Goal: Task Accomplishment & Management: Use online tool/utility

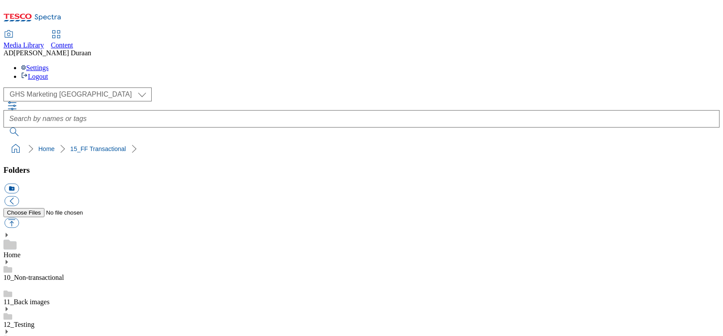
select select "flare-ghs-mktg"
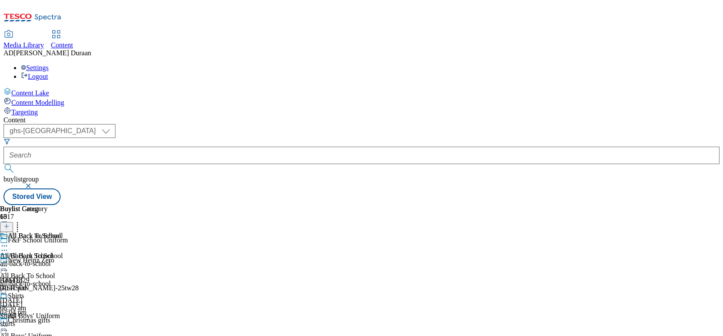
select select "ghs-uk"
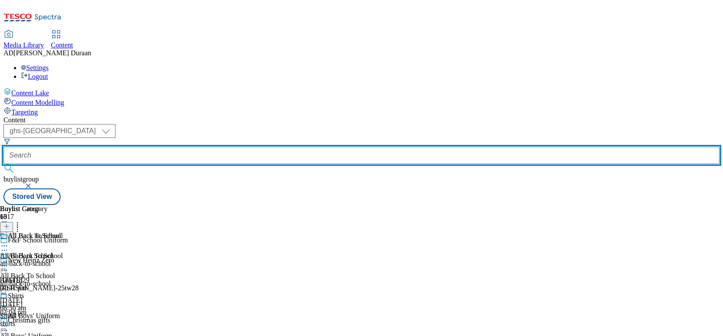
click at [209, 147] on input "text" at bounding box center [361, 155] width 716 height 17
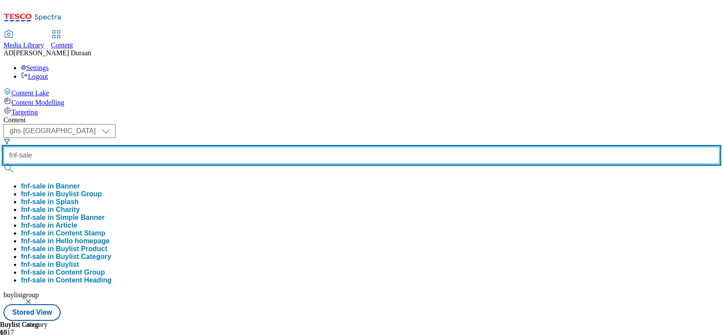
type input "fnf-sale"
click at [3, 164] on button "submit" at bounding box center [9, 168] width 12 height 9
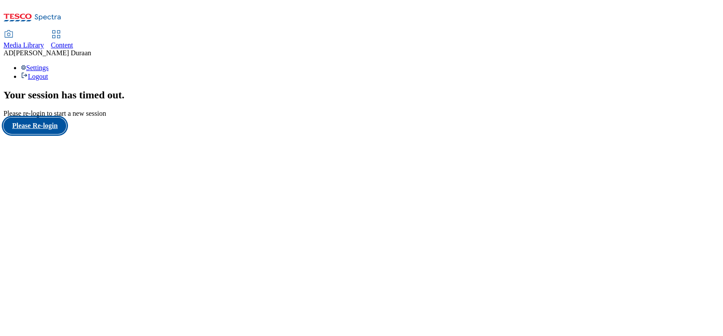
click at [53, 134] on button "Please Re-login" at bounding box center [34, 126] width 63 height 17
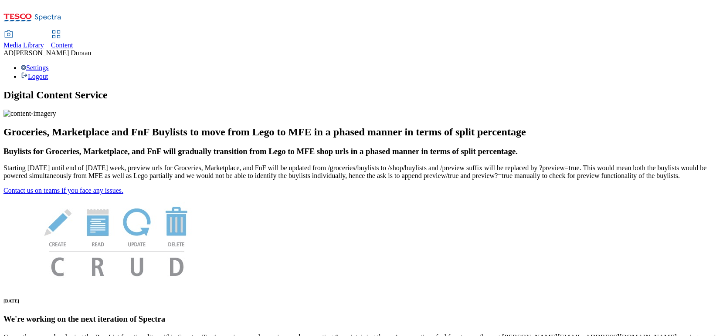
click at [73, 41] on div "Content" at bounding box center [62, 45] width 22 height 8
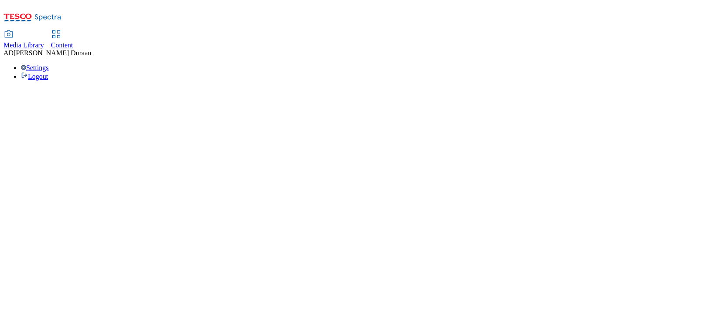
select select "ghs-uk"
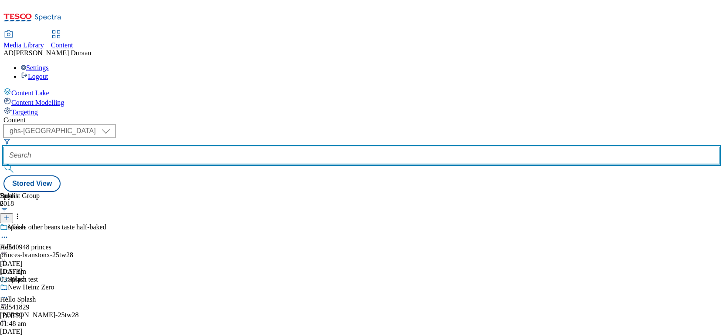
click at [220, 147] on input "text" at bounding box center [361, 155] width 716 height 17
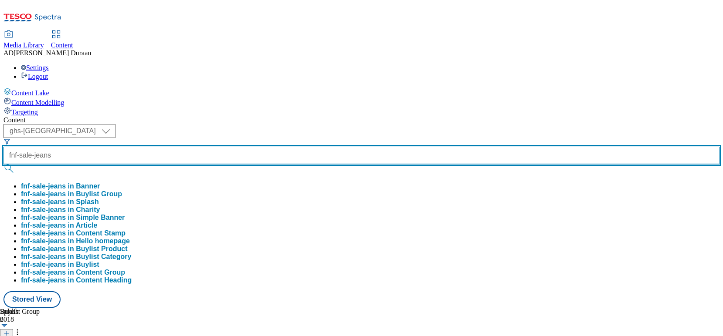
type input "fnf-sale-jeans"
click at [3, 164] on button "submit" at bounding box center [9, 168] width 12 height 9
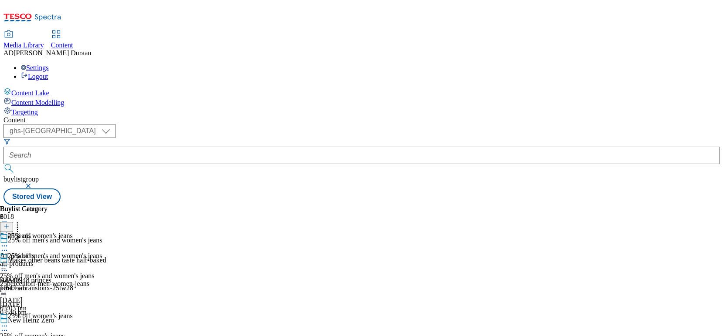
click at [102, 280] on div "25percentoff-men-women-jeans" at bounding box center [51, 284] width 102 height 8
click at [9, 262] on icon at bounding box center [4, 266] width 9 height 9
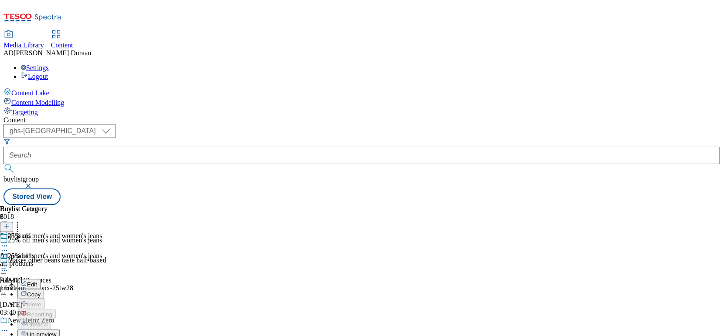
click at [37, 282] on span "Edit" at bounding box center [32, 285] width 10 height 7
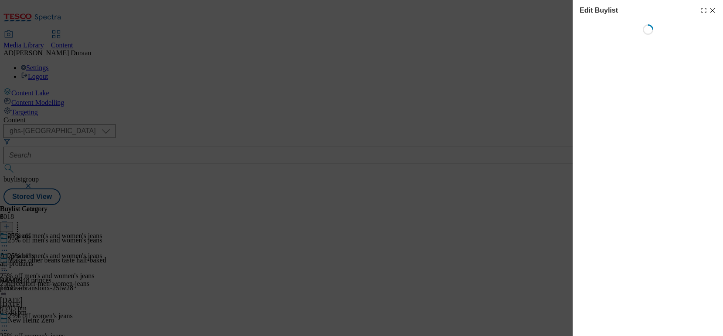
select select "tactical"
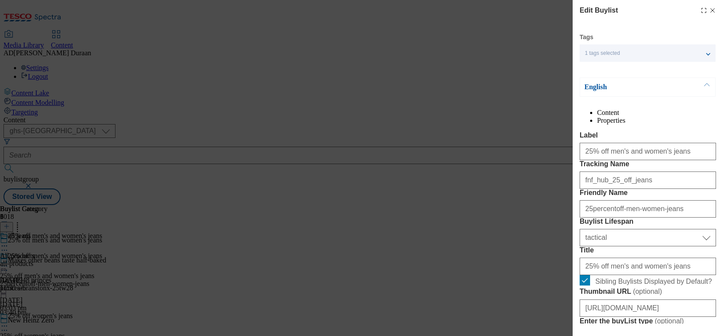
select select "Banner"
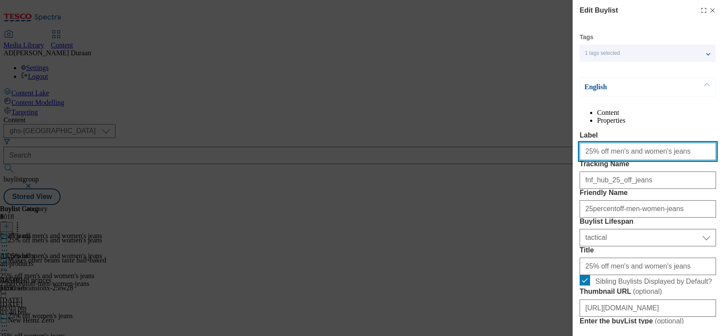
drag, startPoint x: 669, startPoint y: 170, endPoint x: 655, endPoint y: 163, distance: 15.8
click at [525, 159] on div "Edit Buylist Tags 1 tags selected buylist English Content Properties Label 25% …" at bounding box center [361, 168] width 723 height 336
paste input "adult"
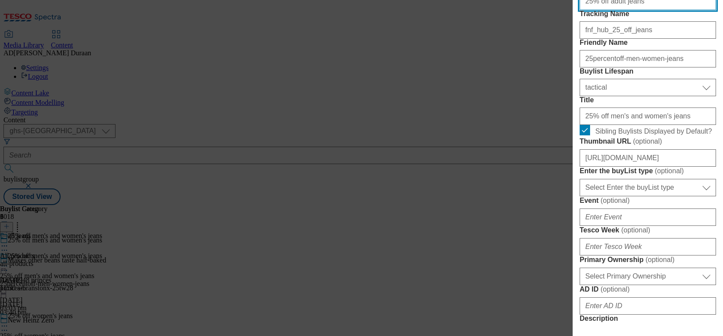
scroll to position [162, 0]
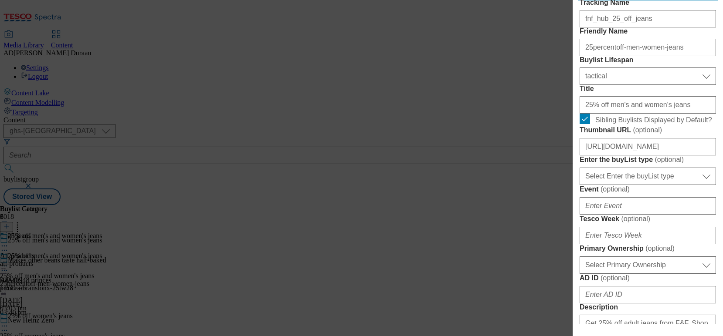
type input "25% off adult jeans"
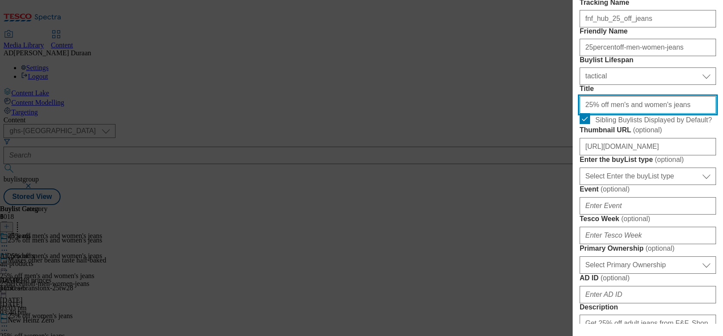
drag, startPoint x: 561, startPoint y: 173, endPoint x: 592, endPoint y: 190, distance: 35.1
click at [527, 173] on div "Edit Buylist Tags 1 tags selected buylist English Content Properties Label 25% …" at bounding box center [361, 168] width 723 height 336
paste input "adult"
type input "25% off adult jeans"
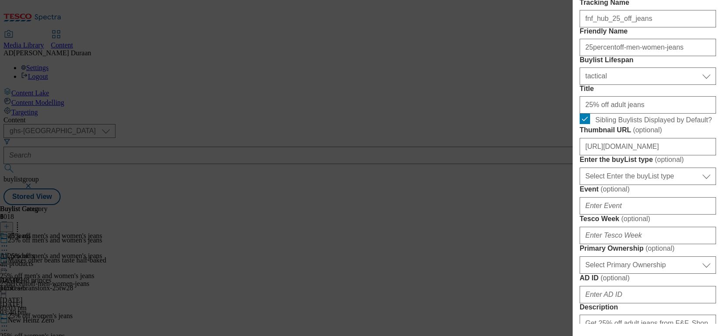
click at [664, 71] on form "Label 25% off adult jeans Tracking Name fnf_hub_25_off_jeans Friendly Name 25pe…" at bounding box center [648, 326] width 136 height 713
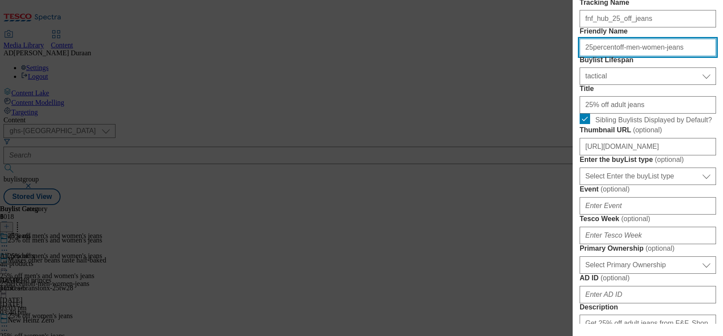
click at [648, 56] on input "25percentoff-men-women-jeans" at bounding box center [648, 47] width 136 height 17
type input "25percentoff-adult-jeans"
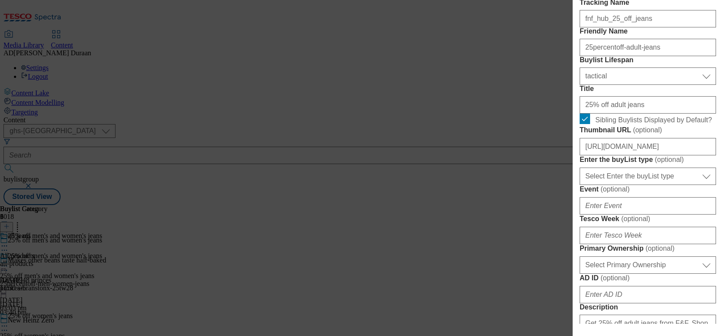
click at [661, 70] on form "Label 25% off adult jeans Tracking Name fnf_hub_25_off_jeans Friendly Name 25pe…" at bounding box center [648, 326] width 136 height 713
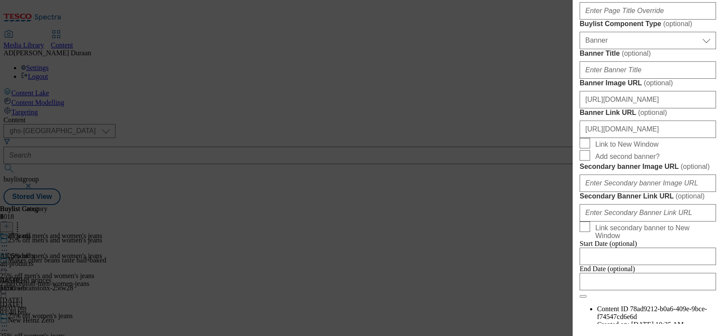
scroll to position [924, 0]
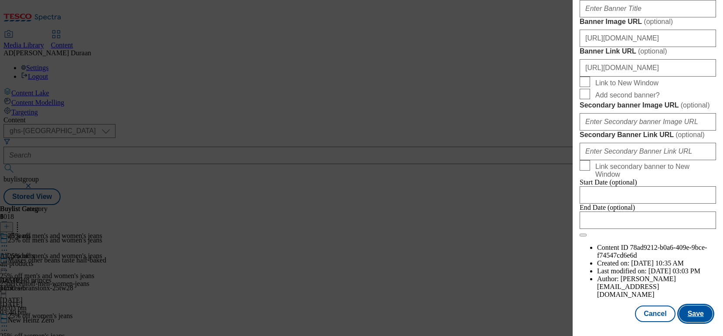
click at [704, 316] on button "Save" at bounding box center [696, 314] width 34 height 17
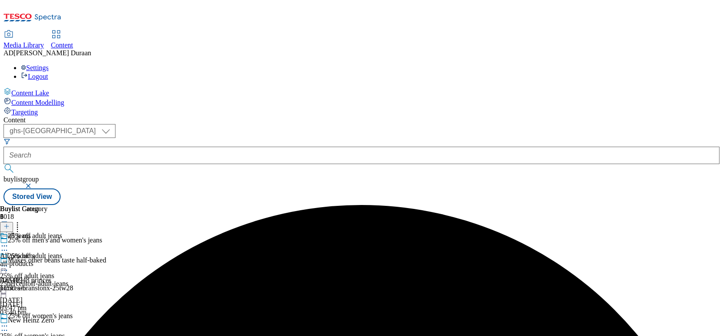
click at [9, 262] on icon at bounding box center [4, 266] width 9 height 9
click at [47, 322] on span "Preview" at bounding box center [37, 325] width 20 height 7
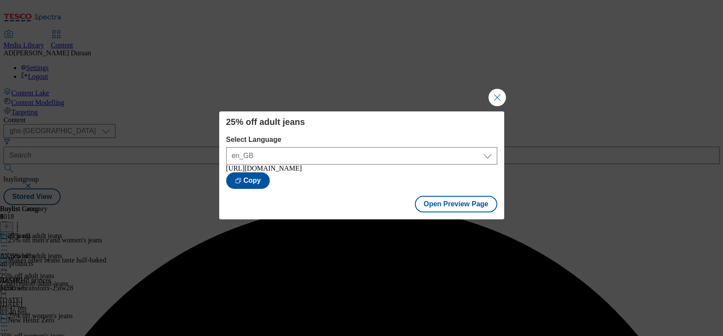
drag, startPoint x: 499, startPoint y: 96, endPoint x: 354, endPoint y: 6, distance: 170.7
click at [498, 96] on button "Close Modal" at bounding box center [497, 97] width 17 height 17
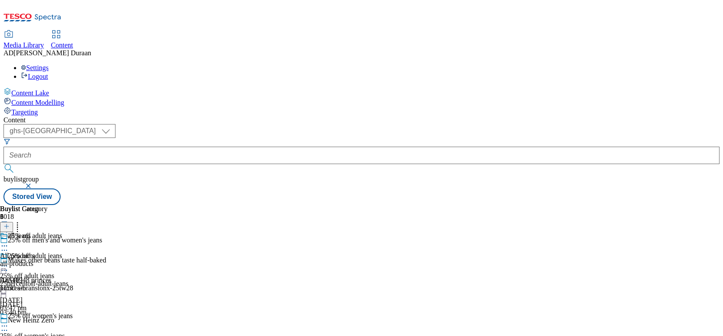
click at [9, 262] on icon at bounding box center [4, 266] width 9 height 9
click at [9, 322] on icon at bounding box center [4, 326] width 9 height 9
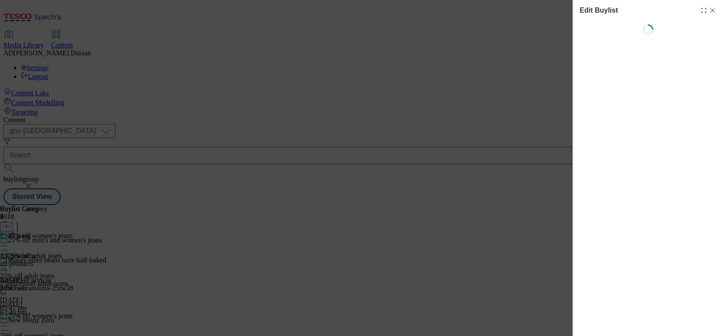
select select "tactical"
select select "Banner"
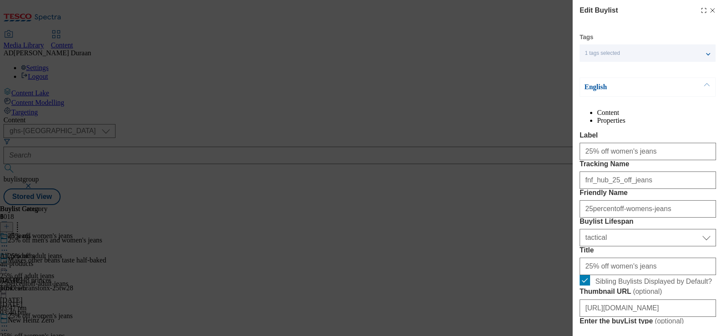
click at [682, 118] on li "Properties" at bounding box center [656, 121] width 119 height 8
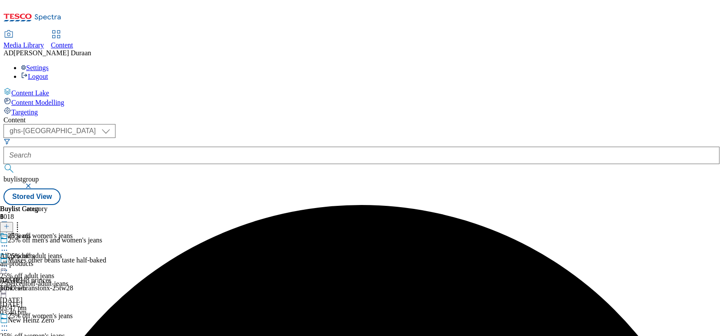
scroll to position [0, 0]
click at [9, 322] on icon at bounding box center [4, 326] width 9 height 9
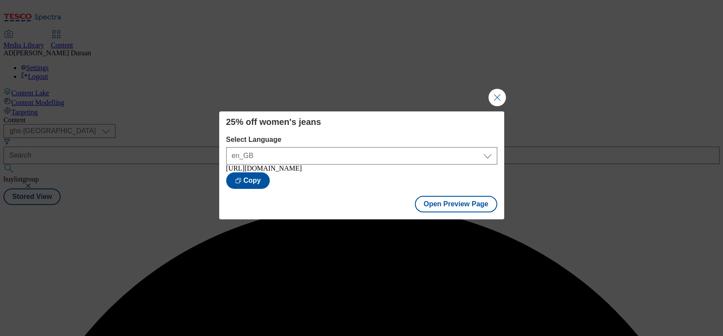
scroll to position [0, 0]
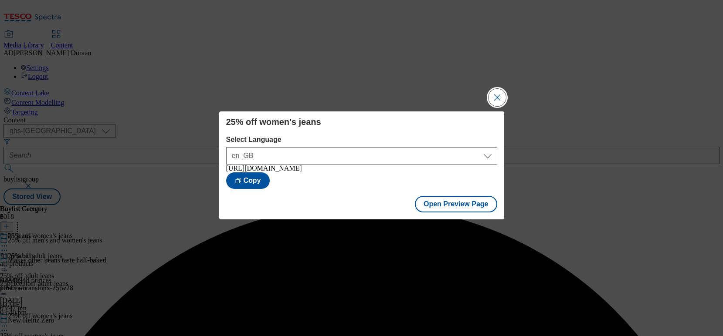
click at [497, 95] on button "Close Modal" at bounding box center [497, 97] width 17 height 17
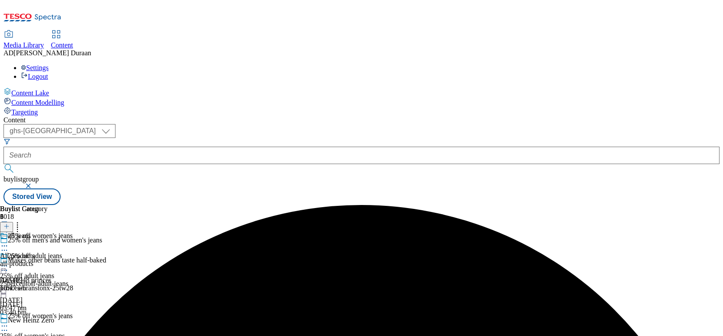
click at [78, 252] on div "25% off adult jeans" at bounding box center [39, 262] width 78 height 20
click at [47, 232] on div "all jeans All products all-products 20 Aug 2025 11:30 am" at bounding box center [23, 262] width 47 height 60
click at [9, 262] on icon at bounding box center [4, 266] width 9 height 9
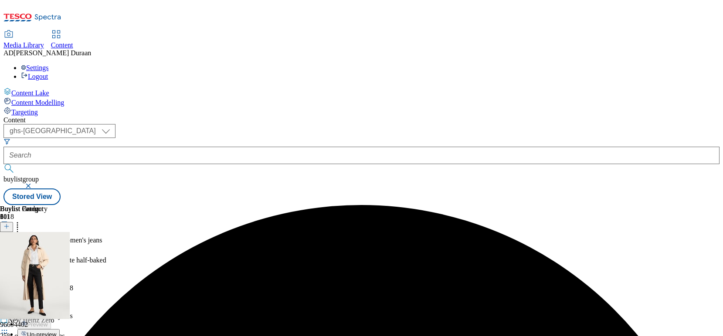
click at [41, 279] on button "Edit" at bounding box center [28, 284] width 23 height 10
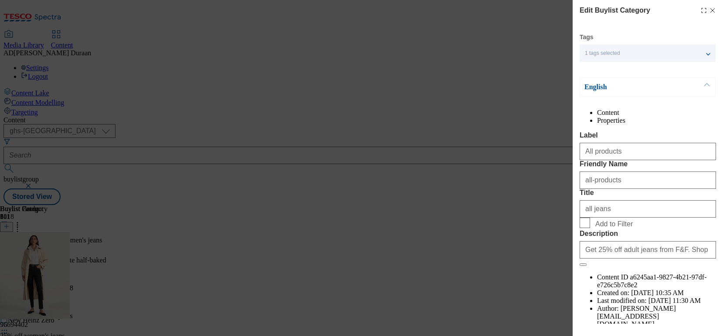
click at [676, 117] on li "Properties" at bounding box center [656, 121] width 119 height 8
click at [712, 8] on icon "Modal" at bounding box center [712, 10] width 7 height 7
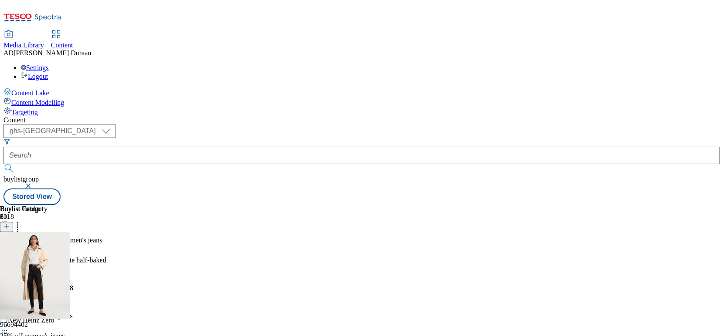
click at [9, 262] on icon at bounding box center [4, 266] width 9 height 9
click at [41, 279] on button "Edit" at bounding box center [28, 284] width 23 height 10
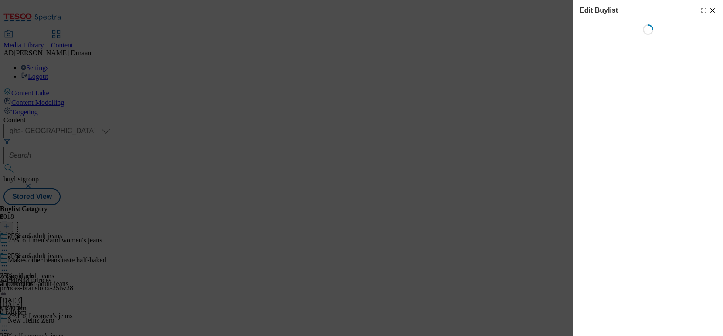
select select "tactical"
select select "Banner"
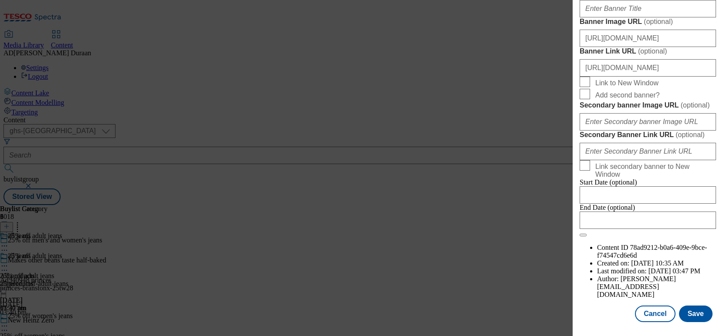
scroll to position [924, 0]
click at [691, 316] on button "Save" at bounding box center [696, 314] width 34 height 17
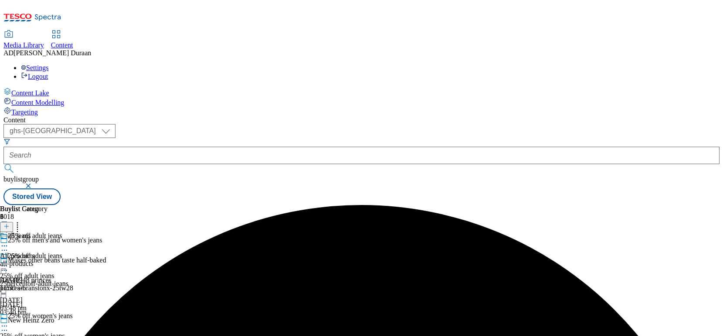
click at [9, 262] on icon at bounding box center [4, 266] width 9 height 9
click at [47, 322] on span "Preview" at bounding box center [37, 325] width 20 height 7
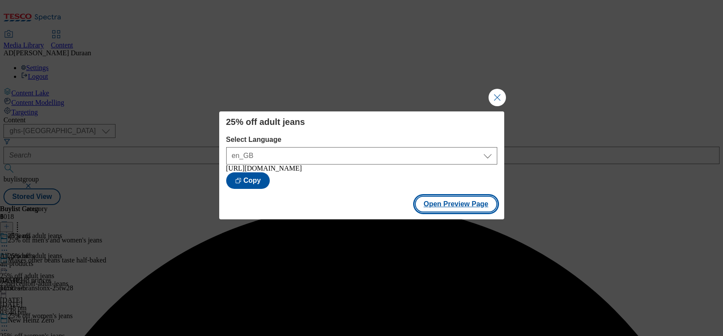
click at [464, 209] on button "Open Preview Page" at bounding box center [456, 204] width 82 height 17
drag, startPoint x: 505, startPoint y: 96, endPoint x: 360, endPoint y: 89, distance: 144.8
click at [502, 96] on button "Close Modal" at bounding box center [497, 97] width 17 height 17
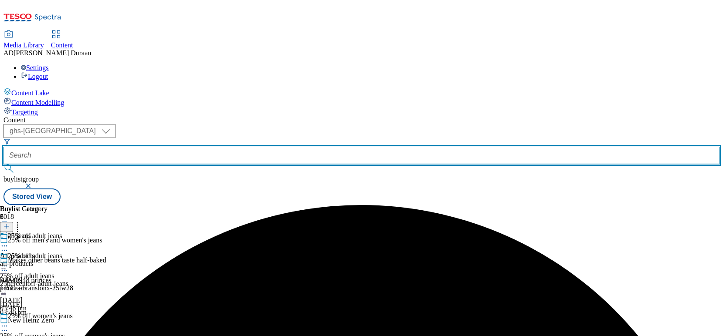
click at [225, 147] on input "text" at bounding box center [361, 155] width 716 height 17
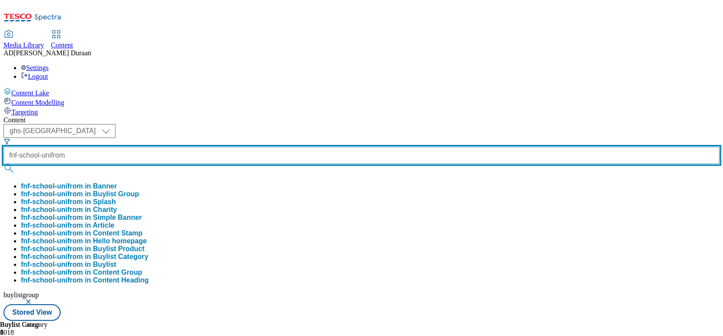
click at [3, 164] on button "submit" at bounding box center [9, 168] width 12 height 9
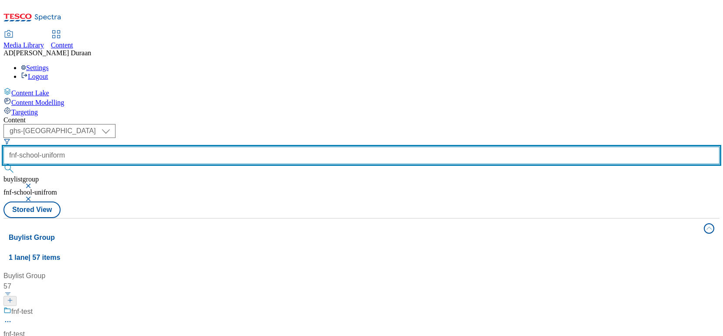
type input "fnf-school-uniform"
click at [3, 164] on button "submit" at bounding box center [9, 168] width 12 height 9
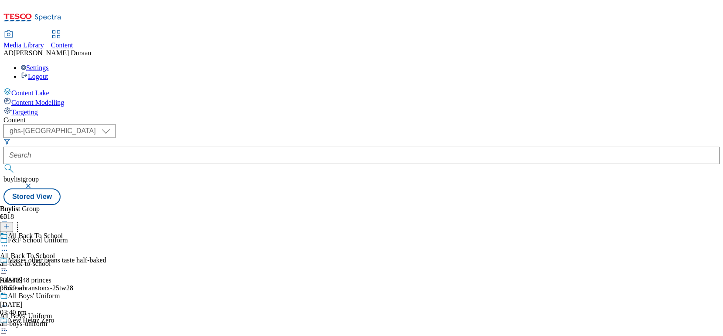
click at [9, 246] on icon at bounding box center [4, 250] width 9 height 9
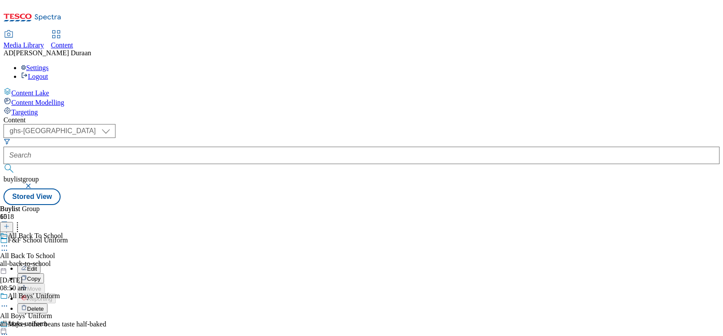
click at [152, 264] on li "Edit" at bounding box center [84, 269] width 135 height 10
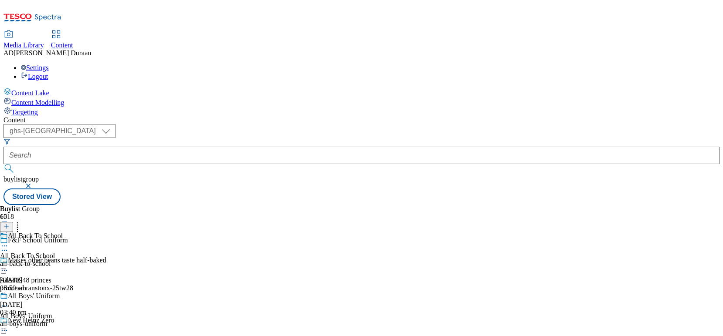
click at [9, 246] on icon at bounding box center [4, 250] width 9 height 9
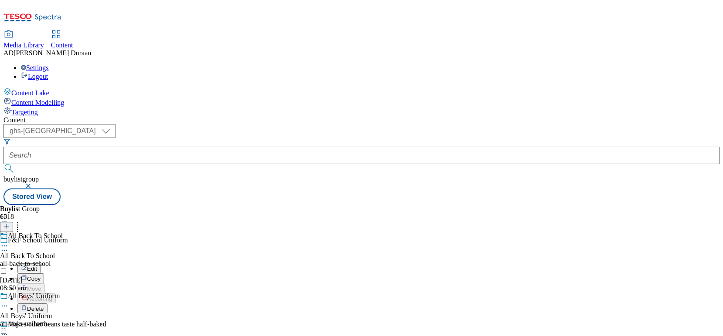
click at [41, 264] on button "Edit" at bounding box center [28, 269] width 23 height 10
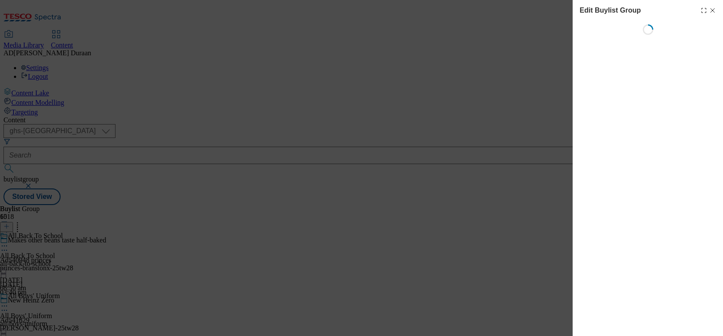
select select "fandf"
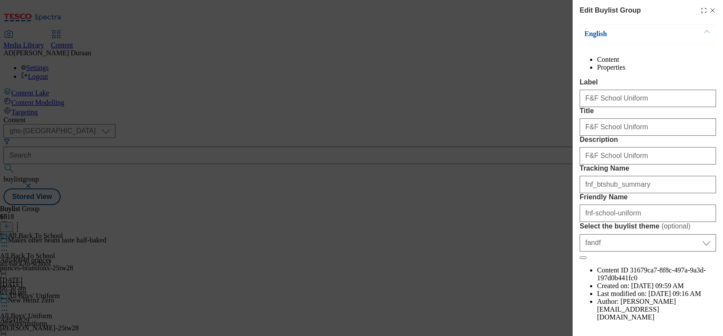
click at [689, 64] on li "Properties" at bounding box center [656, 68] width 119 height 8
drag, startPoint x: 596, startPoint y: 65, endPoint x: 670, endPoint y: 43, distance: 77.8
click at [597, 64] on li "Content" at bounding box center [656, 60] width 119 height 8
click at [709, 9] on icon "Modal" at bounding box center [712, 10] width 7 height 7
select select "fandf"
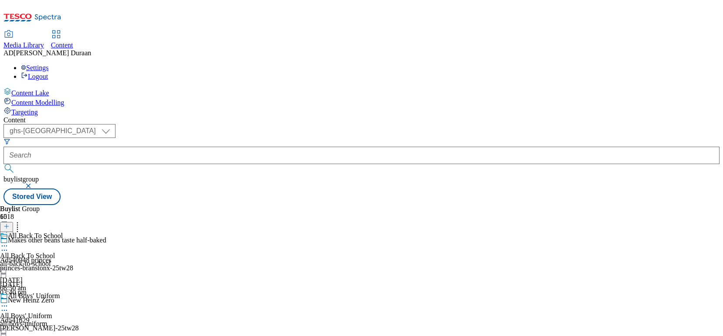
click at [9, 242] on icon at bounding box center [4, 246] width 9 height 9
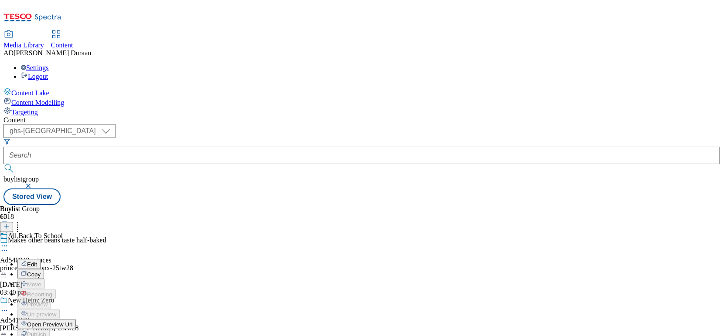
click at [37, 261] on span "Edit" at bounding box center [32, 264] width 10 height 7
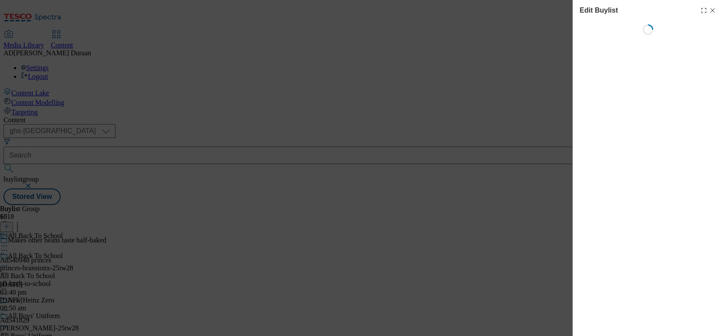
select select "seasonal"
select select "Banner"
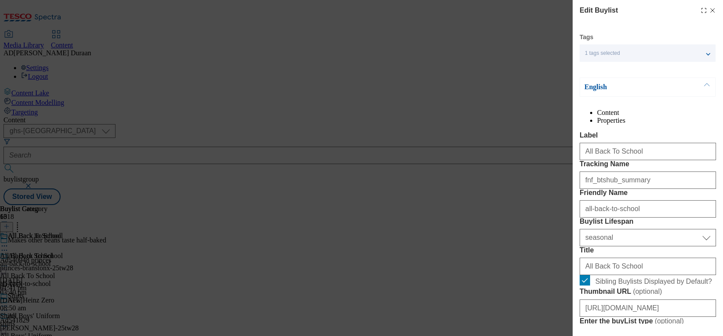
click at [712, 11] on icon "Modal" at bounding box center [712, 10] width 7 height 7
select select "seasonal"
select select "Banner"
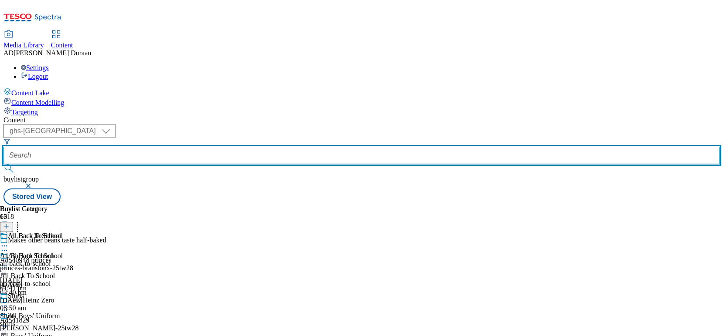
click at [197, 147] on input "text" at bounding box center [361, 155] width 716 height 17
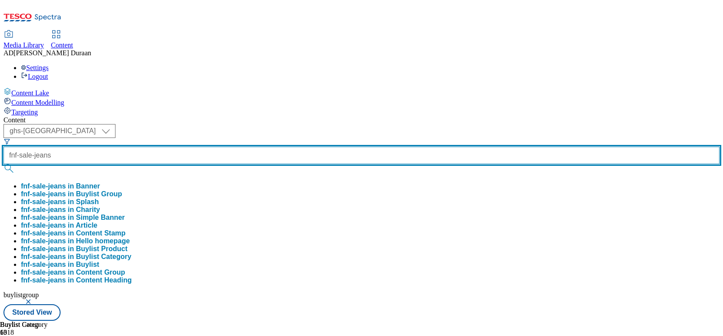
type input "fnf-sale-jeans"
click at [3, 164] on button "submit" at bounding box center [9, 168] width 12 height 9
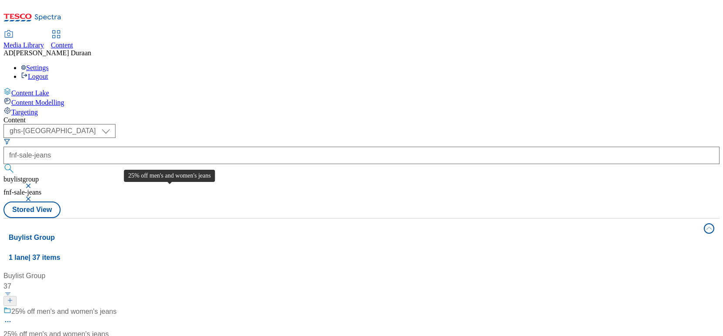
click at [109, 329] on div "25% off men's and women's jeans" at bounding box center [55, 334] width 105 height 10
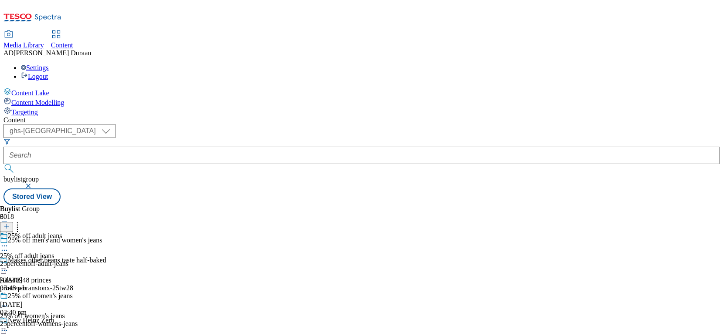
click at [9, 246] on icon at bounding box center [4, 250] width 9 height 9
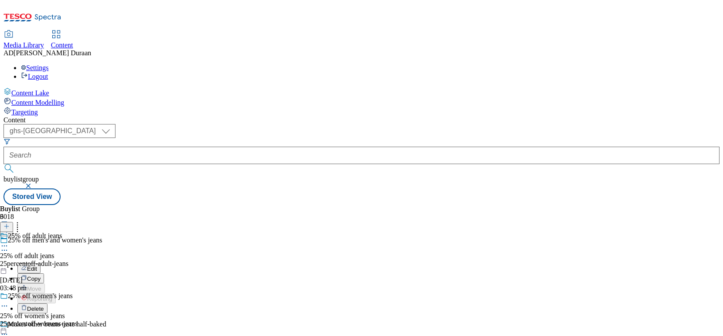
click at [37, 266] on span "Edit" at bounding box center [32, 269] width 10 height 7
select select "fandf"
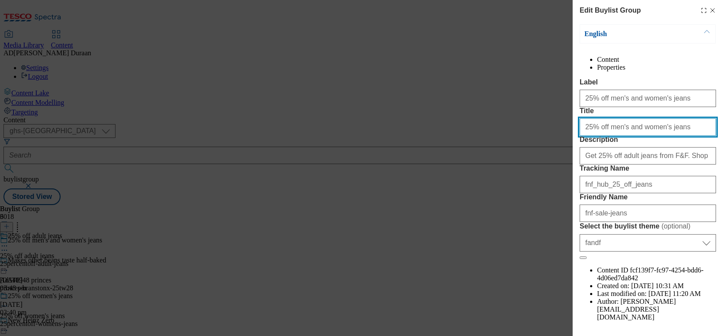
drag, startPoint x: 629, startPoint y: 159, endPoint x: 604, endPoint y: 159, distance: 24.8
click at [604, 136] on input "25% off men's and women's jeans" at bounding box center [648, 127] width 136 height 17
drag, startPoint x: 669, startPoint y: 161, endPoint x: 631, endPoint y: 164, distance: 37.6
click at [552, 146] on div "Edit Buylist Group English Content Properties Label 25% off men's and women's j…" at bounding box center [361, 168] width 723 height 336
type input "25% off women's and men's jeans"
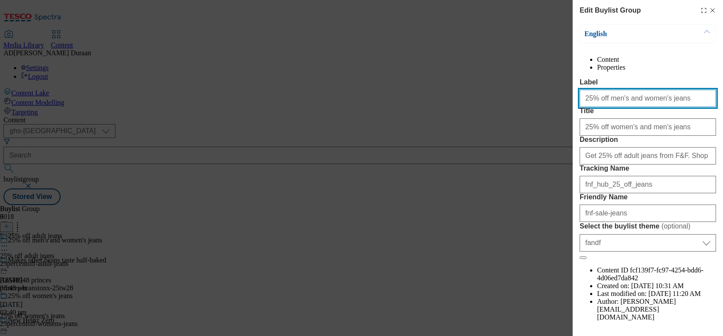
drag, startPoint x: 668, startPoint y: 118, endPoint x: 589, endPoint y: 117, distance: 79.8
click at [545, 110] on div "Edit Buylist Group English Content Properties Label 25% off men's and women's j…" at bounding box center [361, 168] width 723 height 336
paste input "women's and men's jeans"
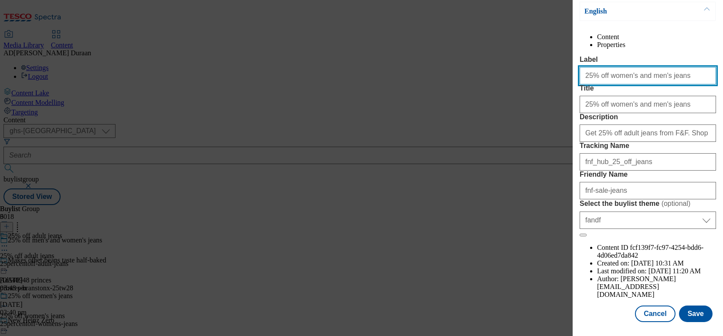
type input "25% off women's and men's jeans"
click at [598, 322] on div "Cancel Save" at bounding box center [648, 314] width 136 height 17
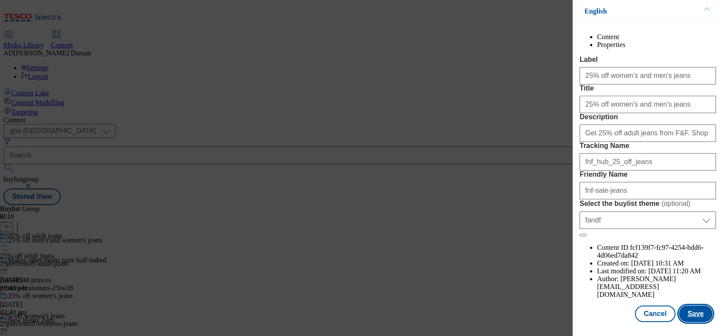
click at [703, 316] on button "Save" at bounding box center [696, 314] width 34 height 17
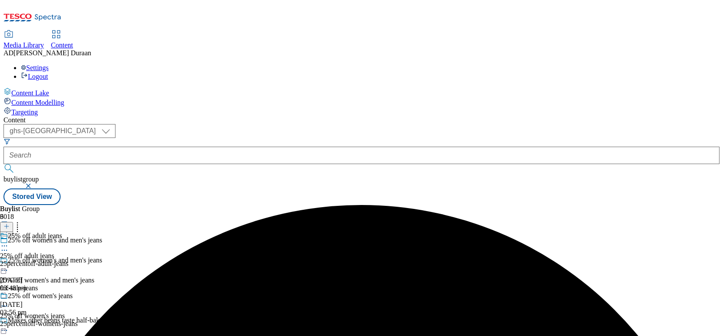
click at [9, 242] on icon at bounding box center [4, 246] width 9 height 9
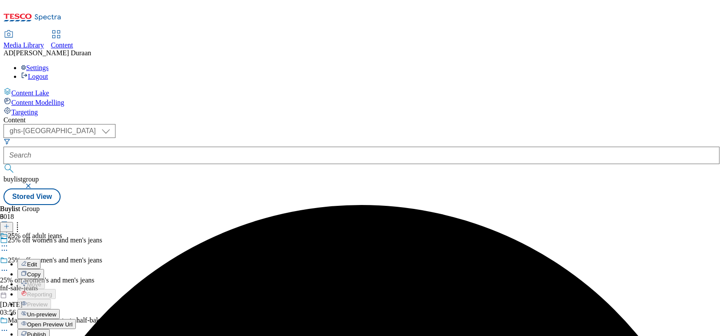
click at [37, 261] on span "Edit" at bounding box center [32, 264] width 10 height 7
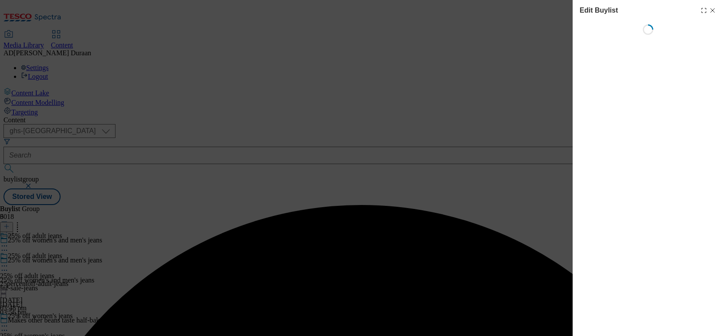
select select "tactical"
select select "Banner"
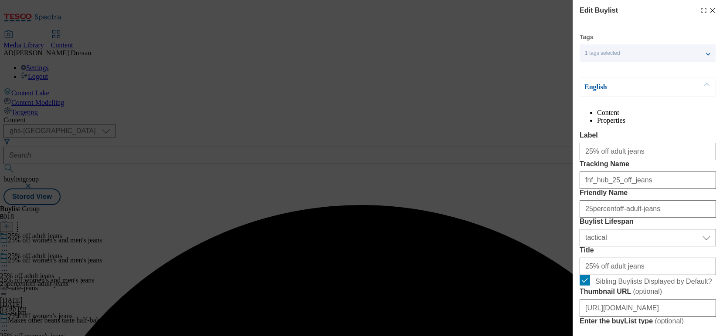
scroll to position [924, 0]
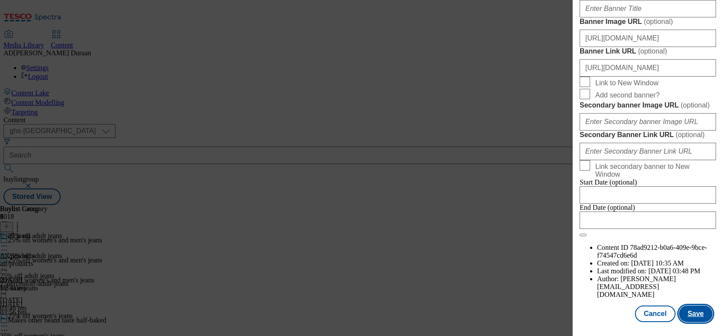
click at [703, 317] on button "Save" at bounding box center [696, 314] width 34 height 17
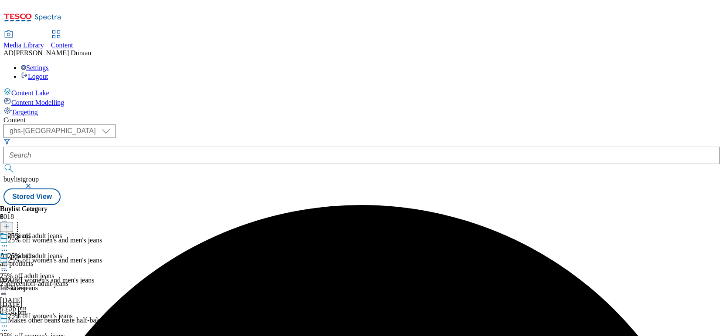
click at [9, 262] on icon at bounding box center [4, 266] width 9 height 9
click at [47, 322] on span "Preview" at bounding box center [37, 325] width 20 height 7
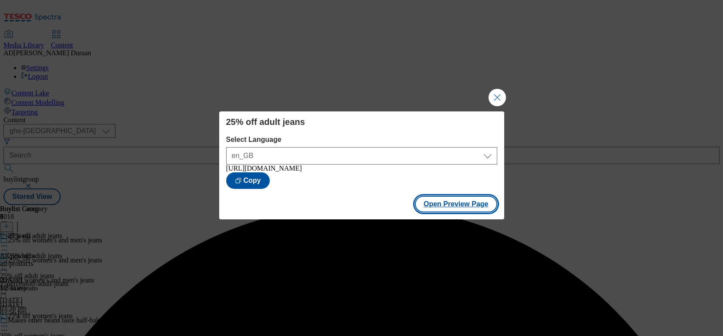
click at [451, 205] on button "Open Preview Page" at bounding box center [456, 204] width 82 height 17
